Goal: Navigation & Orientation: Find specific page/section

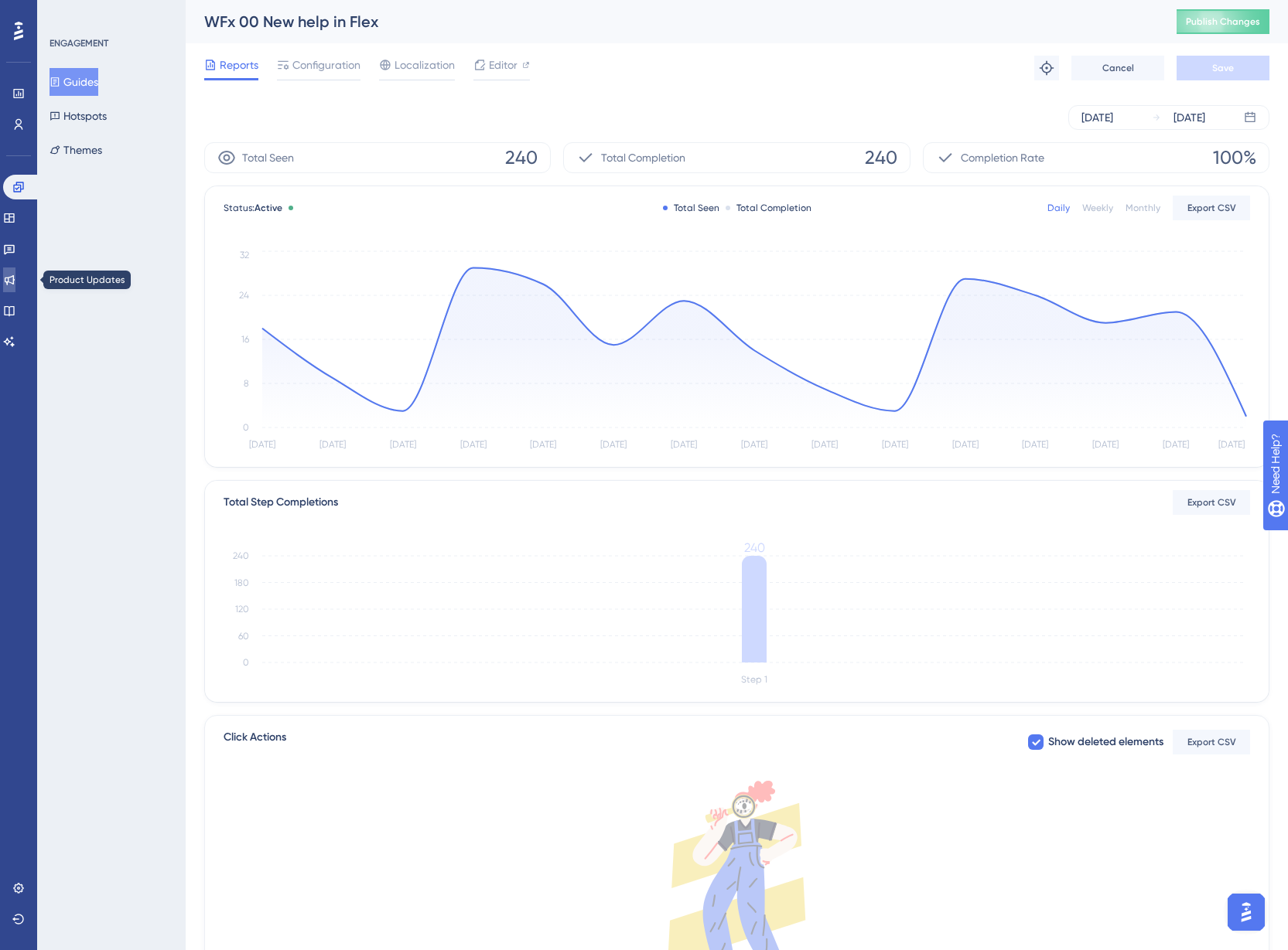
drag, startPoint x: 30, startPoint y: 283, endPoint x: 290, endPoint y: 228, distance: 265.8
click at [15, 283] on link at bounding box center [9, 280] width 12 height 25
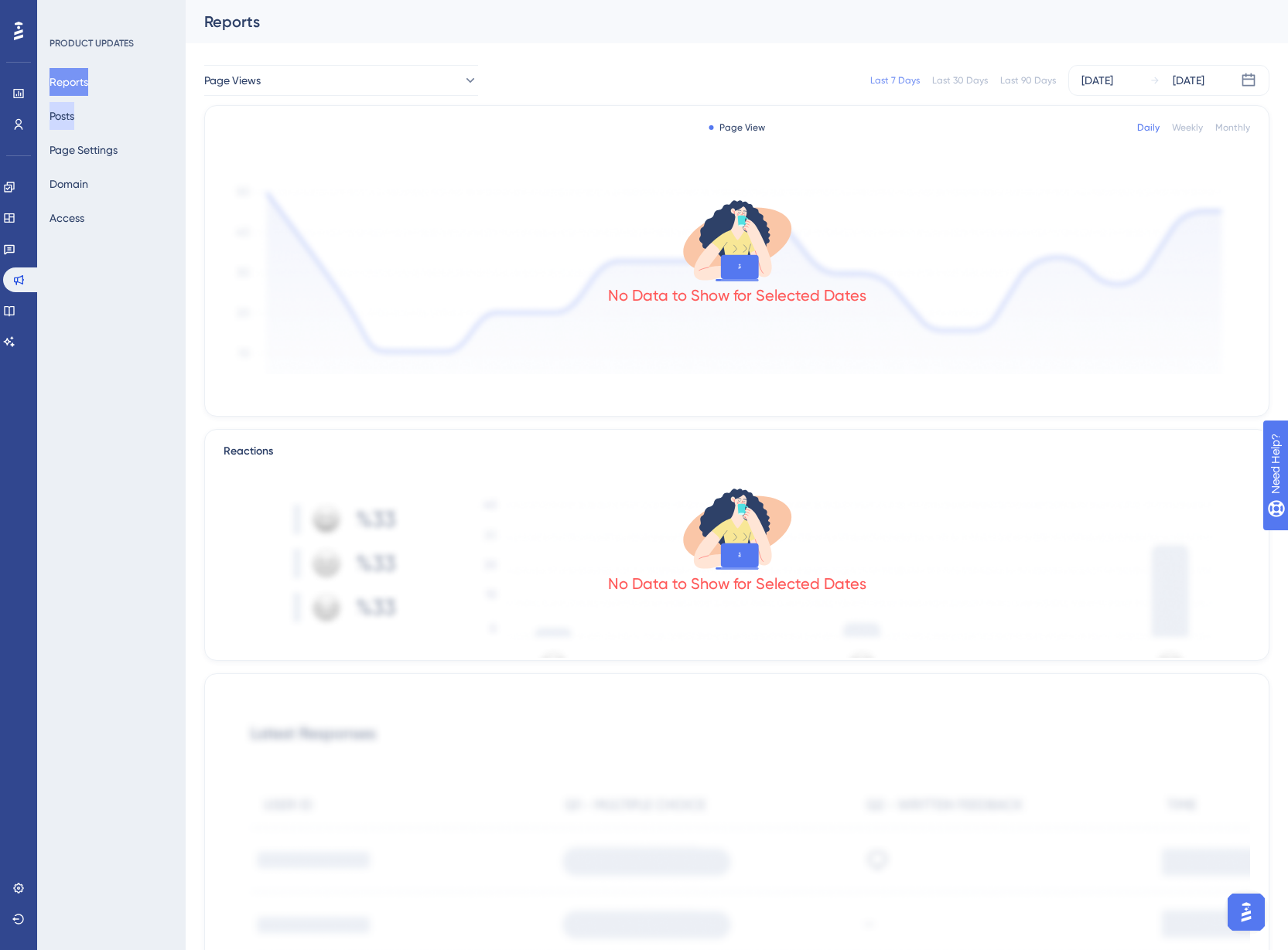
click at [59, 113] on button "Posts" at bounding box center [62, 115] width 25 height 27
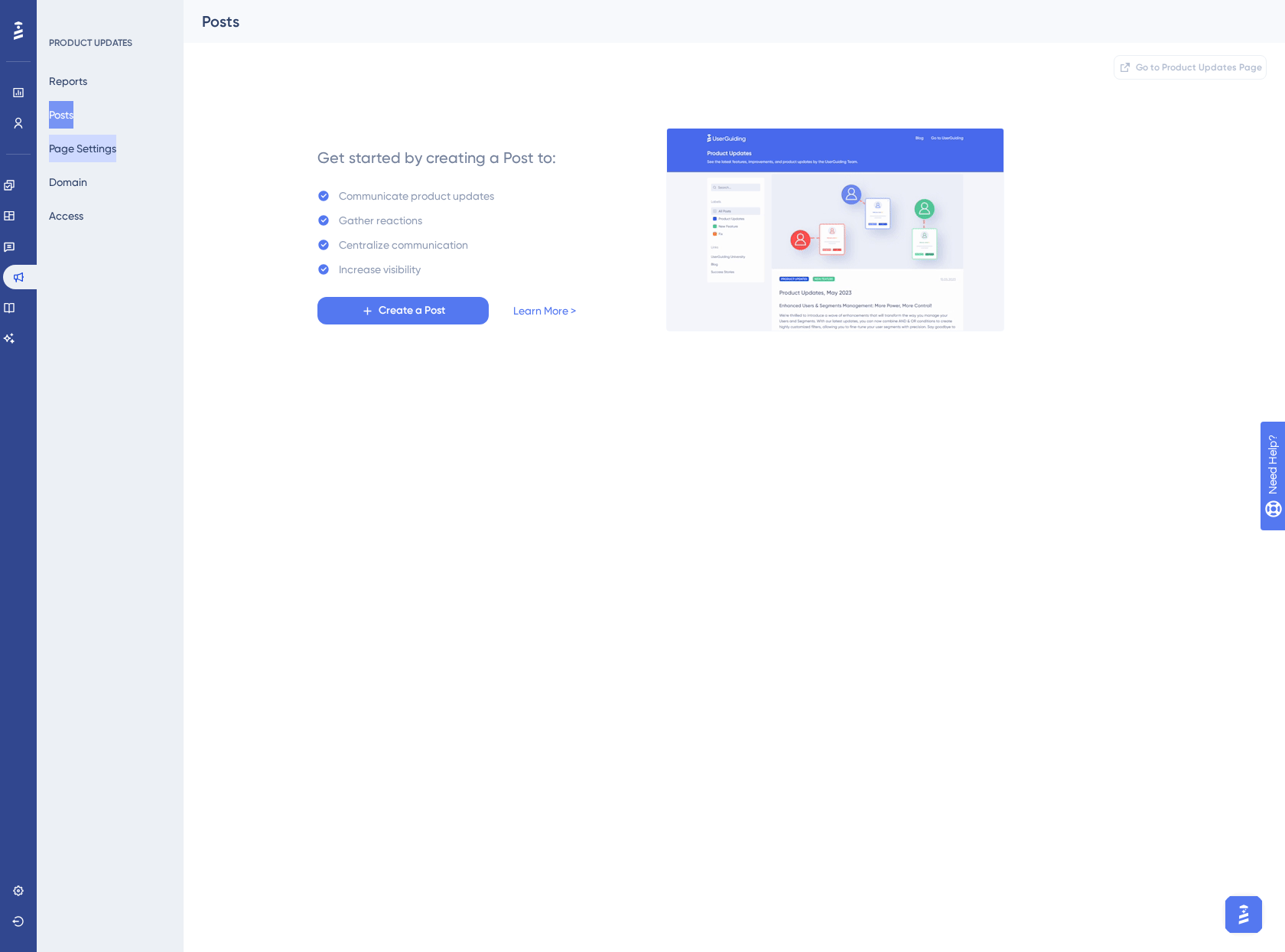
click at [69, 154] on button "Page Settings" at bounding box center [82, 148] width 67 height 27
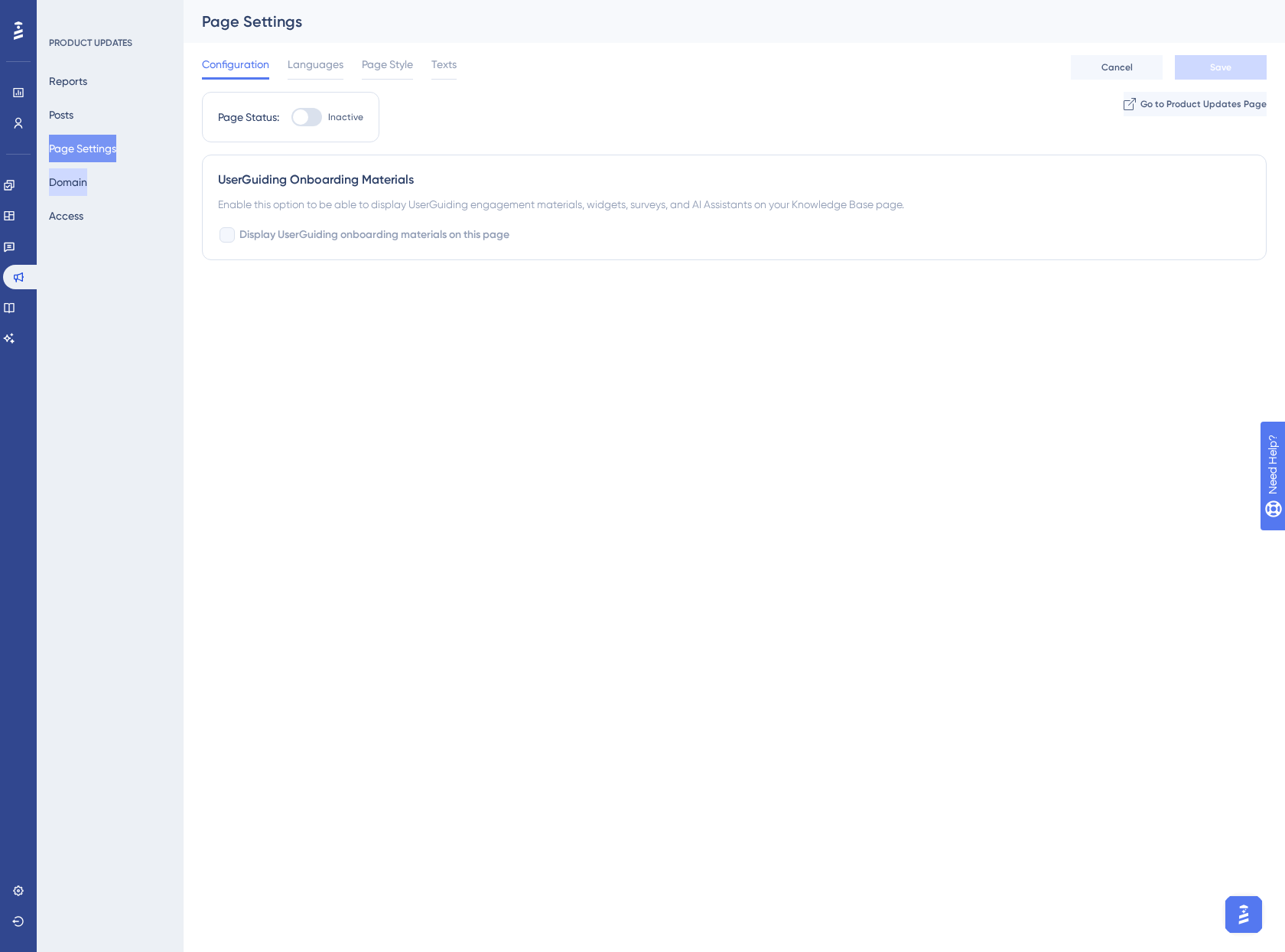
click at [69, 174] on button "Domain" at bounding box center [68, 181] width 39 height 27
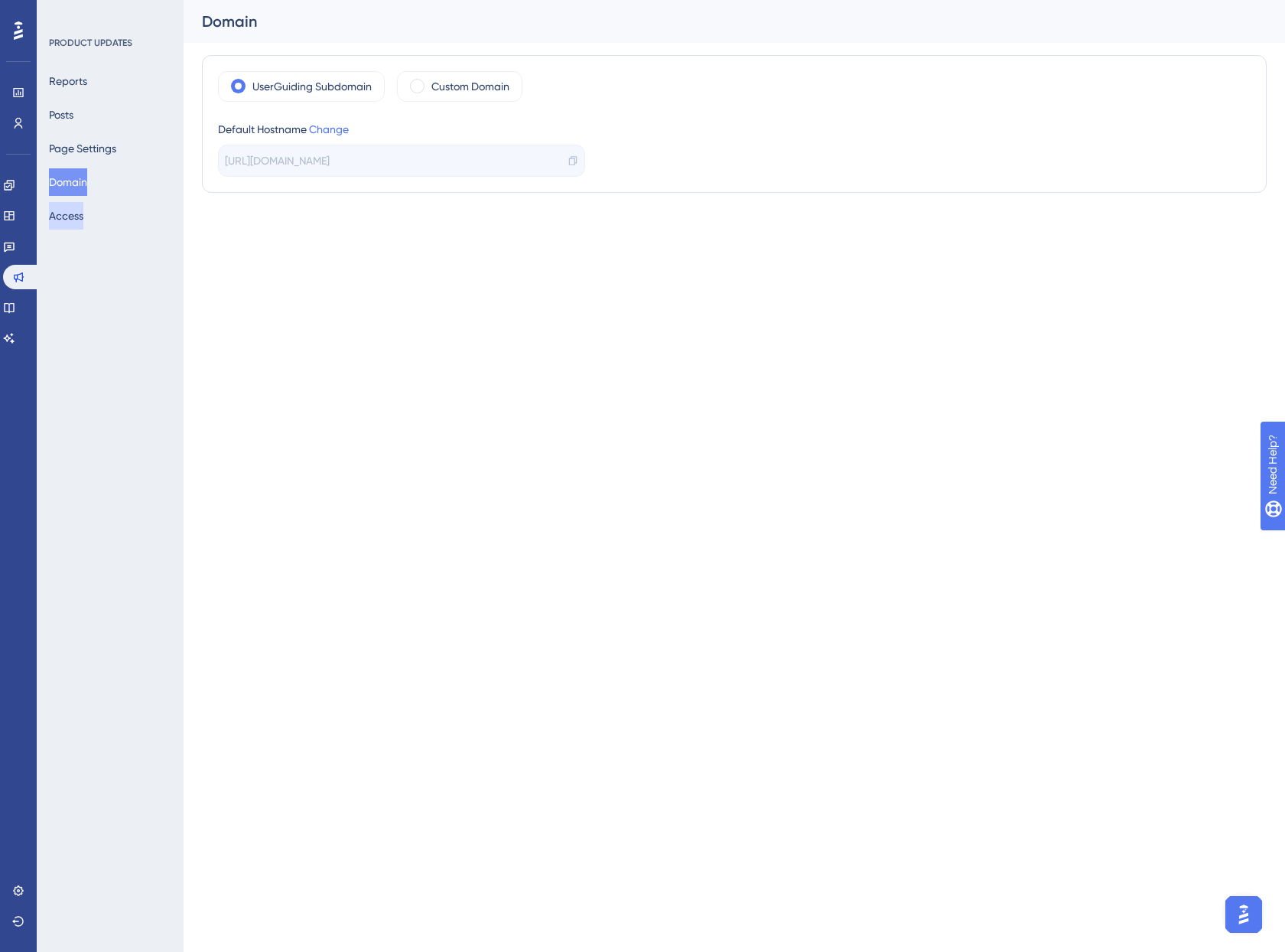
click at [72, 208] on button "Access" at bounding box center [66, 215] width 34 height 27
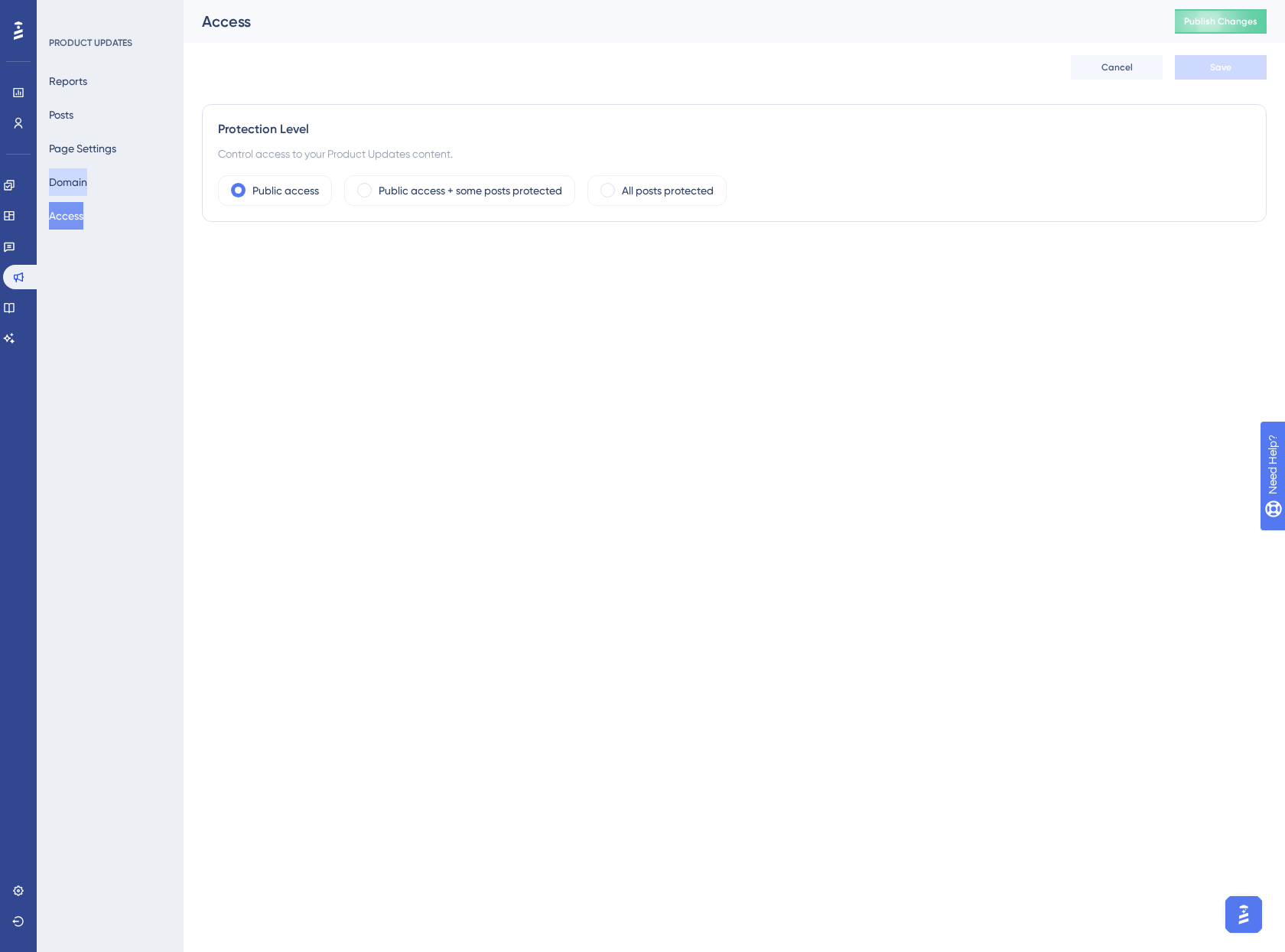
click at [75, 173] on button "Domain" at bounding box center [68, 181] width 39 height 27
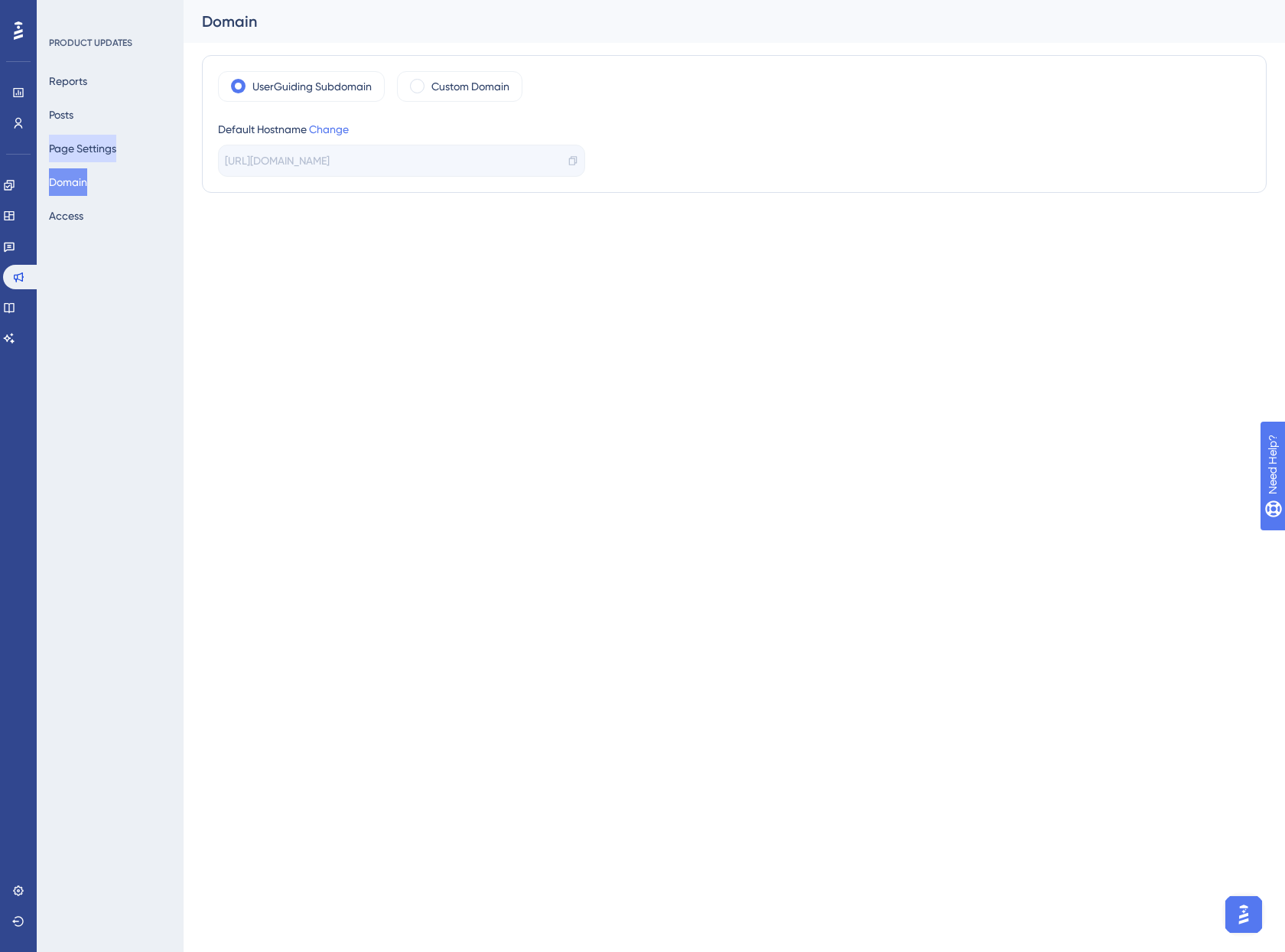
click at [81, 146] on button "Page Settings" at bounding box center [82, 148] width 67 height 27
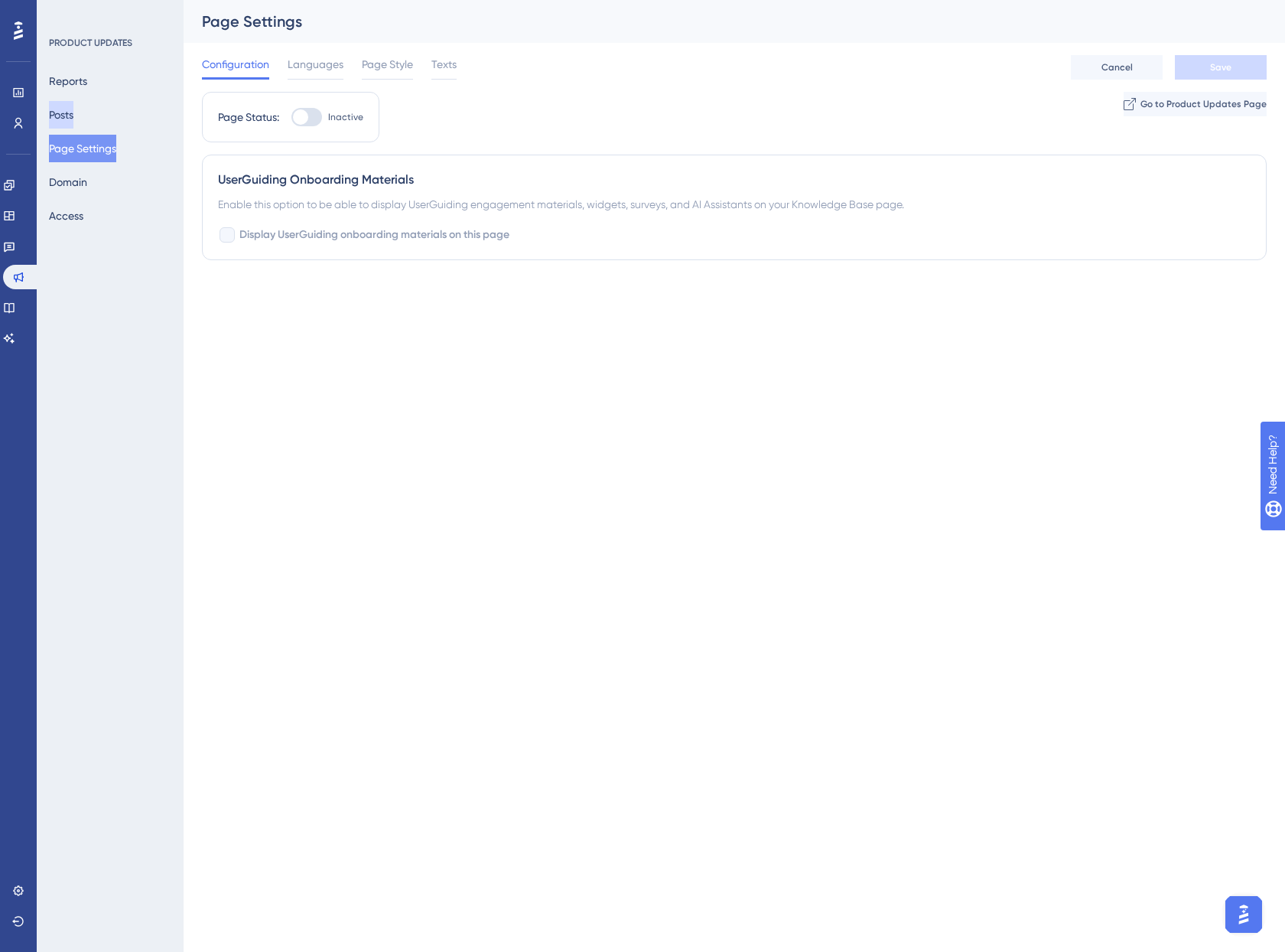
click at [69, 117] on button "Posts" at bounding box center [61, 114] width 25 height 27
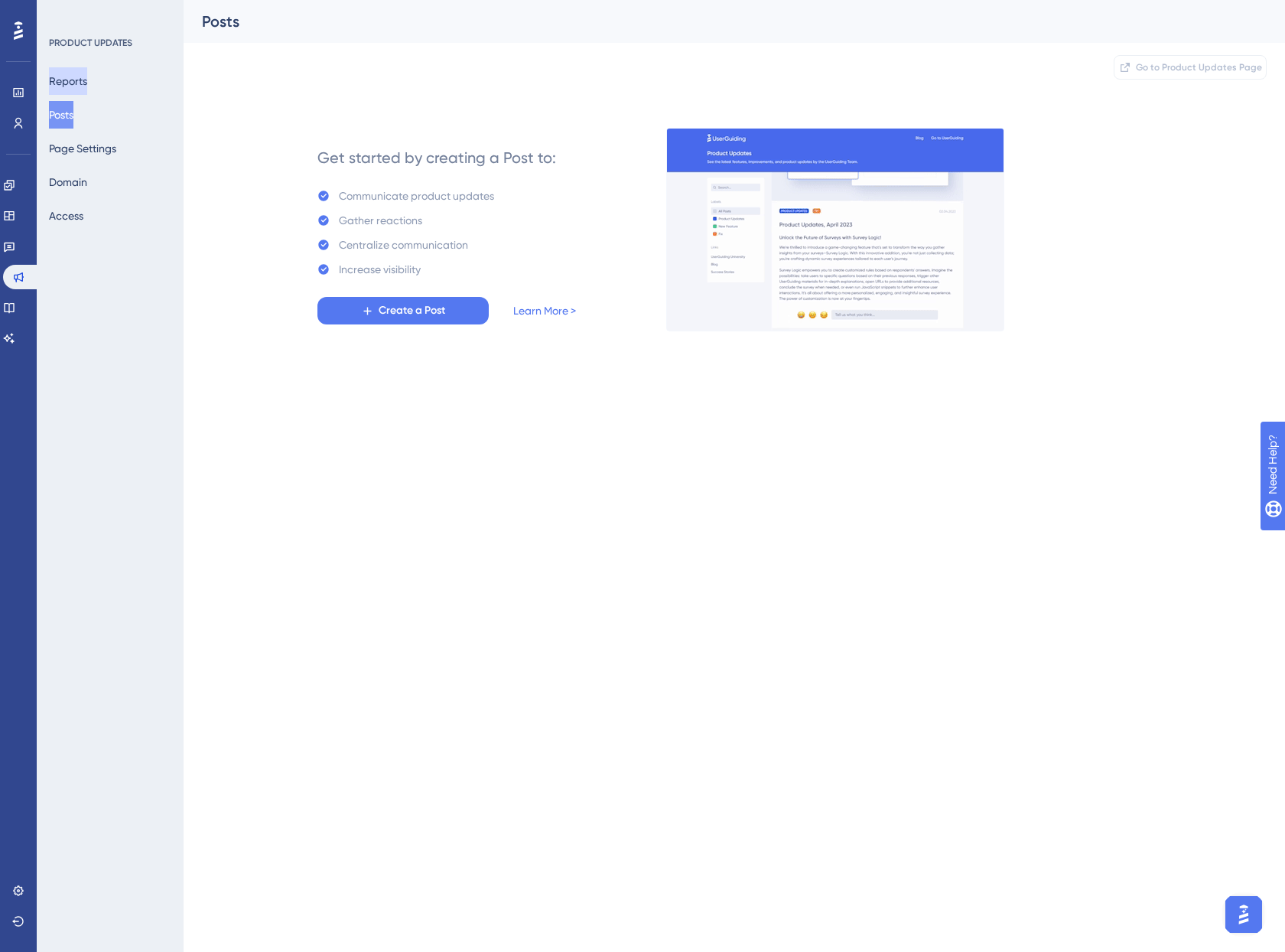
click at [78, 81] on button "Reports" at bounding box center [68, 81] width 39 height 27
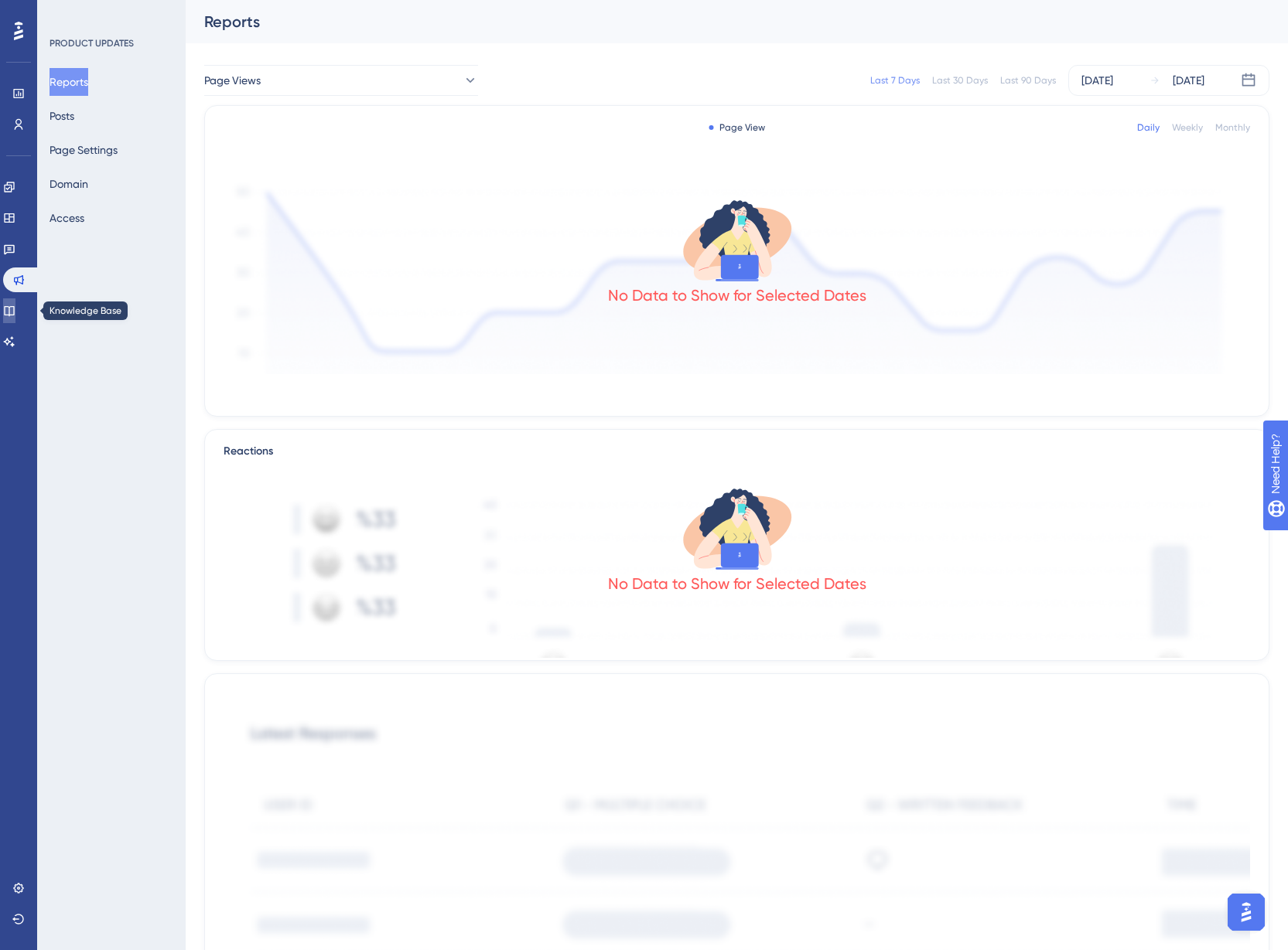
click at [15, 312] on icon at bounding box center [9, 311] width 12 height 12
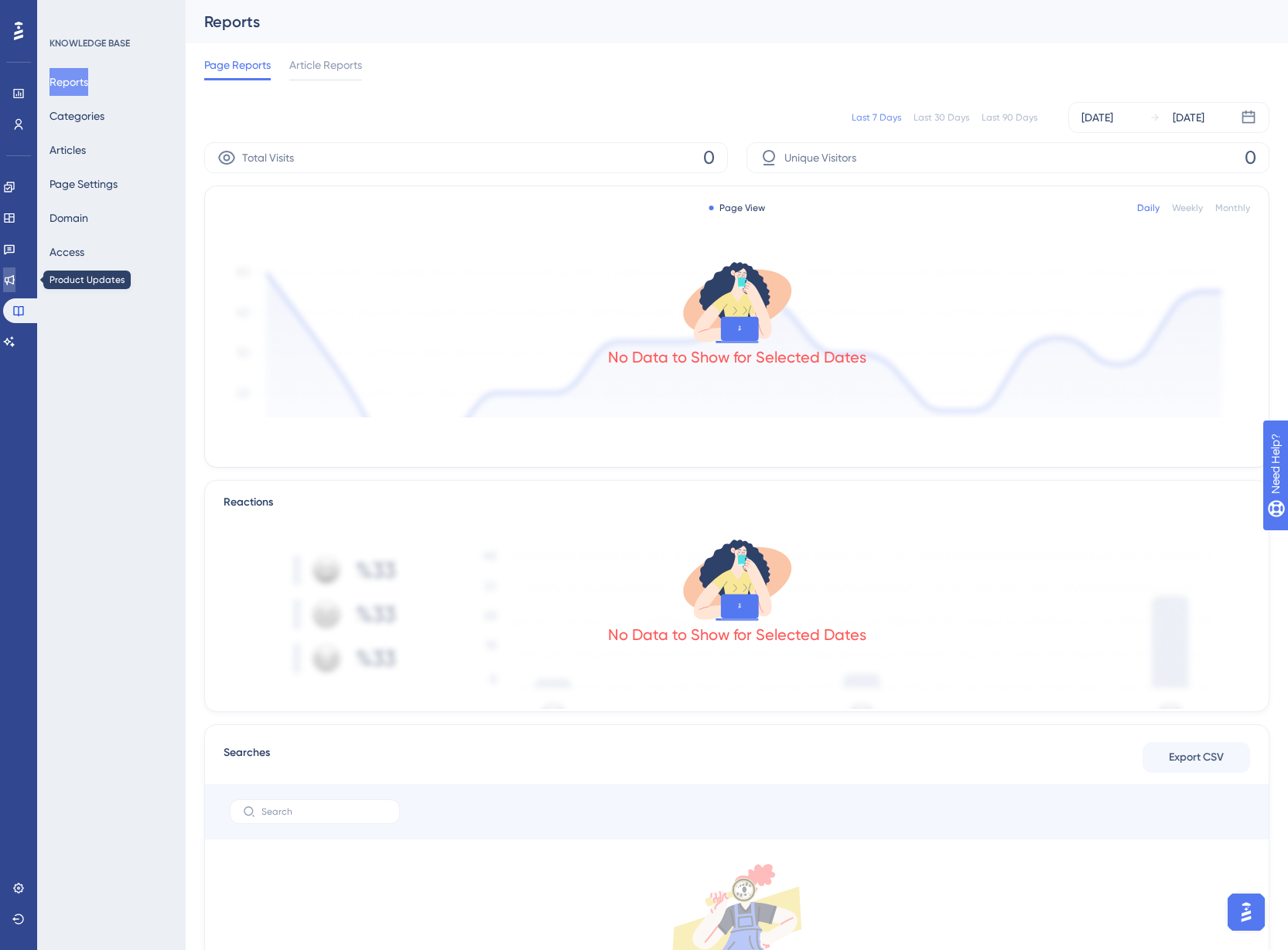
click at [15, 273] on link at bounding box center [9, 280] width 12 height 25
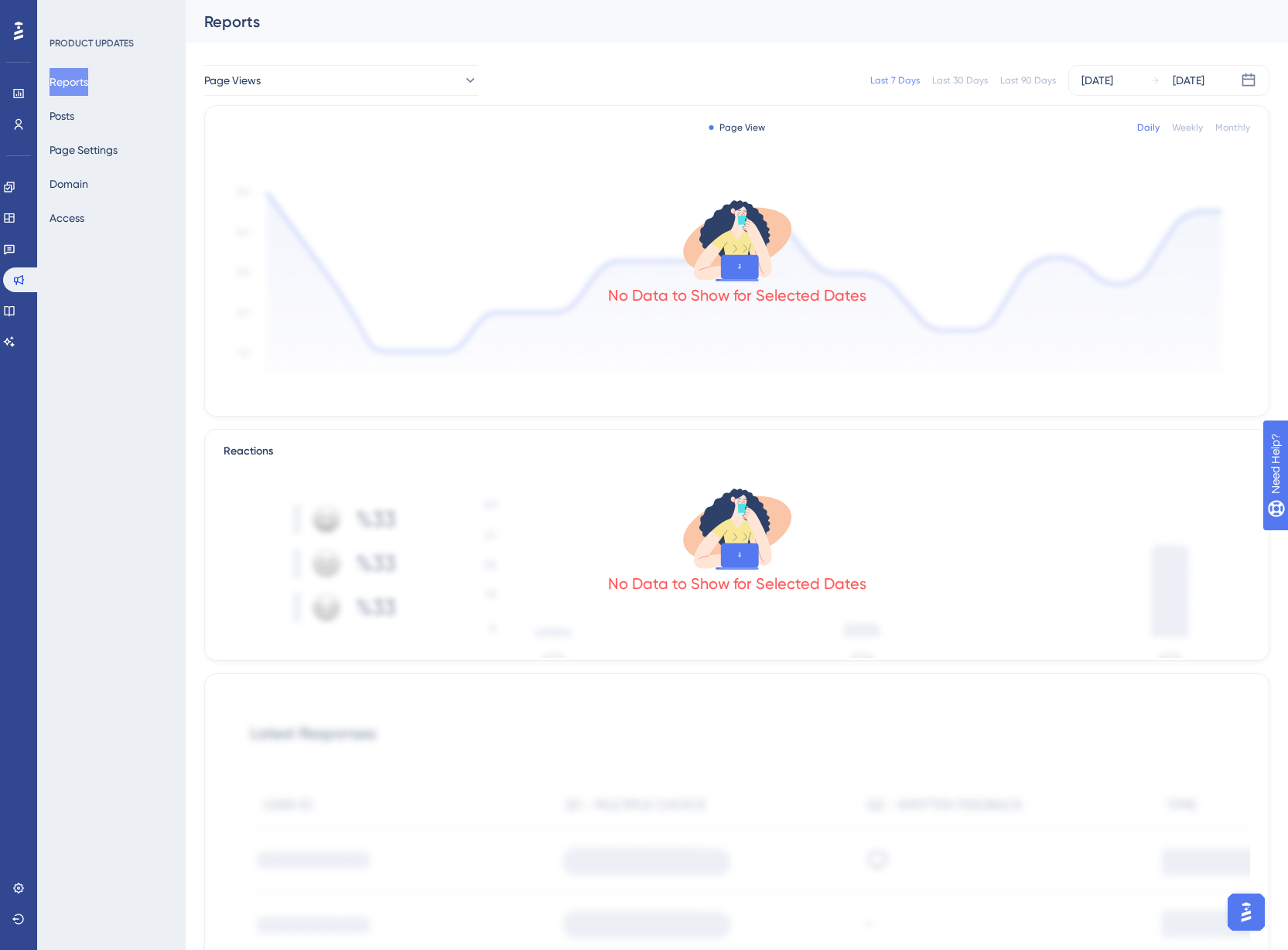
click at [124, 284] on div "PRODUCT UPDATES Reports Posts Page Settings Domain Access" at bounding box center [112, 475] width 149 height 950
click at [21, 278] on icon at bounding box center [19, 280] width 12 height 12
click at [25, 129] on link at bounding box center [19, 125] width 12 height 25
